Goal: Navigation & Orientation: Find specific page/section

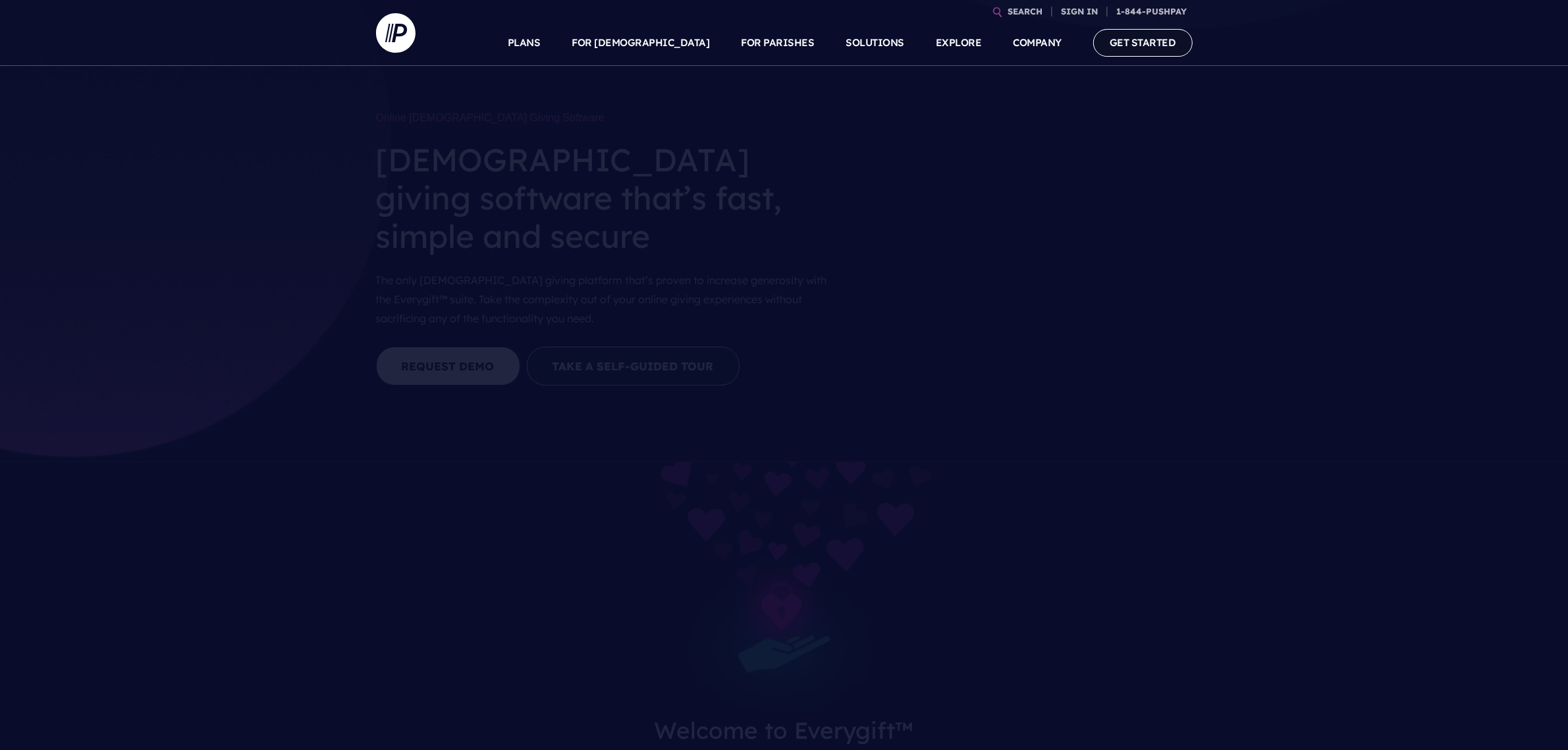
click at [1177, 37] on link "GET STARTED" at bounding box center [1142, 42] width 99 height 27
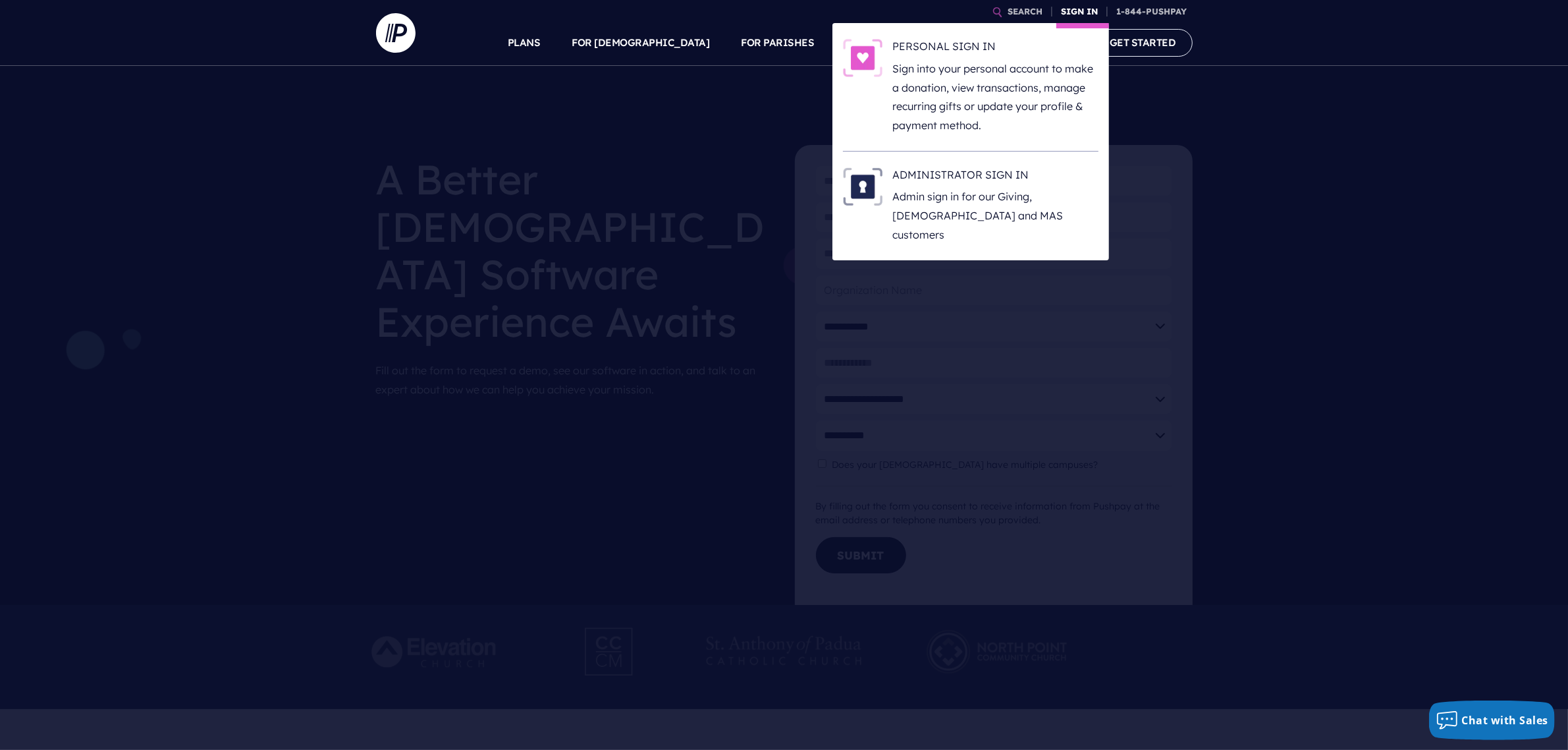
click at [1072, 8] on link "SIGN IN" at bounding box center [1080, 12] width 47 height 23
click at [1020, 191] on p "Admin sign in for our Giving, [DEMOGRAPHIC_DATA] and MAS customers" at bounding box center [996, 215] width 206 height 57
